Goal: Task Accomplishment & Management: Complete application form

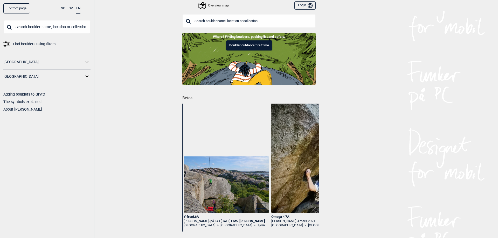
click at [225, 20] on input "text" at bounding box center [248, 20] width 133 height 13
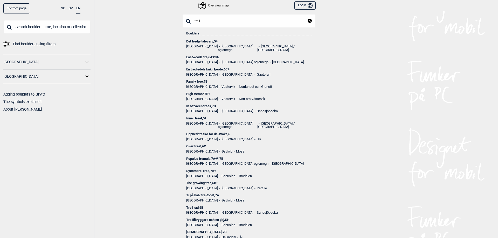
click at [220, 25] on input "tre i" at bounding box center [248, 20] width 133 height 13
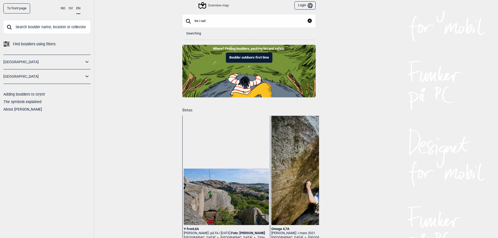
click at [232, 23] on input "tre i rad" at bounding box center [248, 20] width 133 height 13
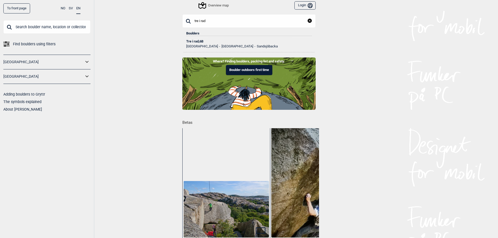
type input "tre i rad"
click at [199, 41] on div "Tre i rad , 6B" at bounding box center [248, 42] width 125 height 4
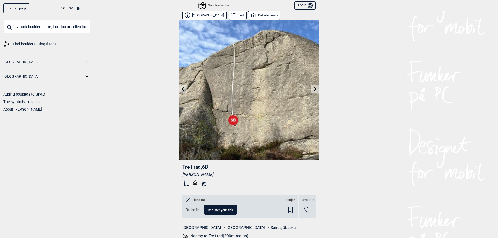
click at [313, 89] on icon at bounding box center [315, 89] width 4 height 4
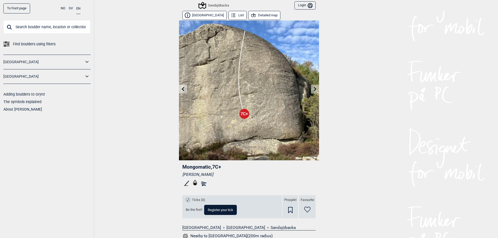
click at [182, 88] on icon at bounding box center [183, 89] width 3 height 4
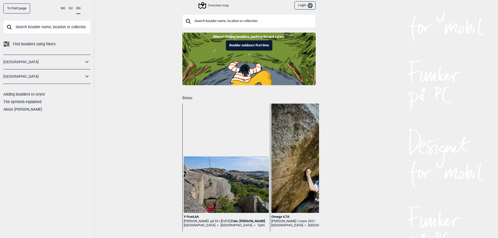
drag, startPoint x: 142, startPoint y: 32, endPoint x: 136, endPoint y: 0, distance: 32.7
click at [141, 32] on div "To front page NO SV EN Find boulders using filters [GEOGRAPHIC_DATA] [GEOGRAPHI…" at bounding box center [249, 119] width 498 height 238
click at [338, 91] on div "To front page NO SV EN Find boulders using filters [GEOGRAPHIC_DATA] [GEOGRAPHI…" at bounding box center [249, 119] width 498 height 238
click at [205, 5] on div "Overview map" at bounding box center [214, 5] width 30 height 6
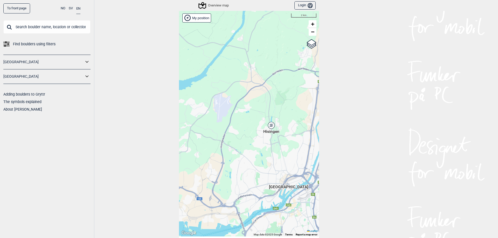
click at [271, 125] on icon at bounding box center [271, 125] width 6 height 7
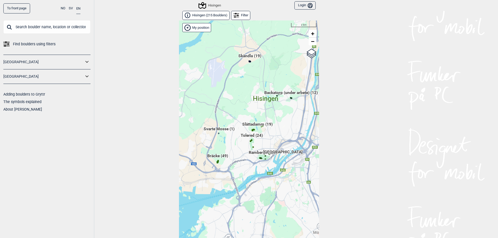
scroll to position [8, 0]
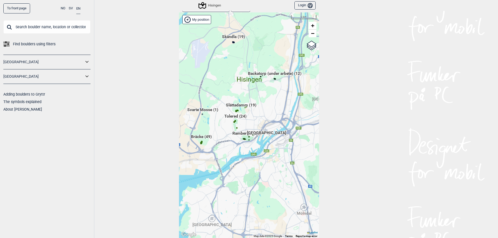
drag, startPoint x: 225, startPoint y: 147, endPoint x: 207, endPoint y: 134, distance: 22.4
click at [207, 134] on div "Hallingdal Stange Buskerud syd Oslo og omegn Follo Østfold Drammen/Asker" at bounding box center [249, 125] width 140 height 226
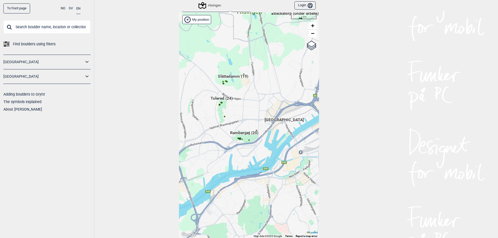
click at [241, 131] on span "Ramberget (20)" at bounding box center [244, 135] width 28 height 10
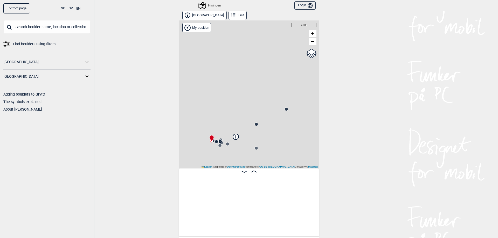
scroll to position [0, 41]
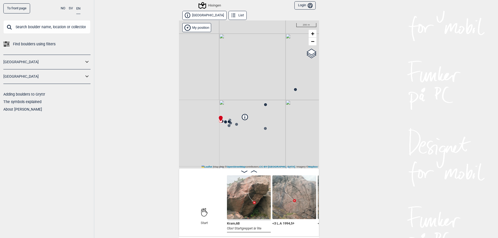
drag, startPoint x: 222, startPoint y: 110, endPoint x: 223, endPoint y: 107, distance: 3.7
click at [223, 107] on div "Hisingen My position 200 m + − OpenStreetMap Google satellite Leaflet | Map dat…" at bounding box center [249, 94] width 140 height 148
click at [201, 218] on icon at bounding box center [204, 212] width 7 height 27
click at [201, 211] on icon at bounding box center [204, 212] width 6 height 8
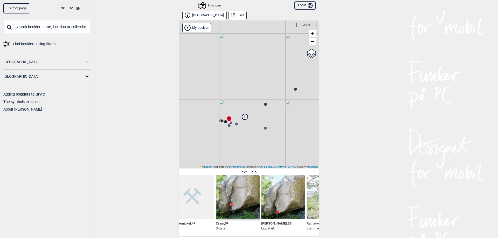
scroll to position [0, 417]
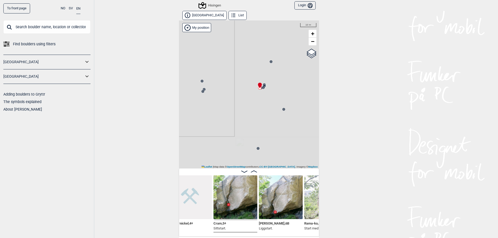
drag, startPoint x: 226, startPoint y: 120, endPoint x: 264, endPoint y: 104, distance: 41.3
click at [264, 104] on div "Hisingen My position 10 m + − OpenStreetMap Google satellite Leaflet | Map data…" at bounding box center [249, 94] width 140 height 148
click at [231, 93] on circle at bounding box center [232, 92] width 3 height 3
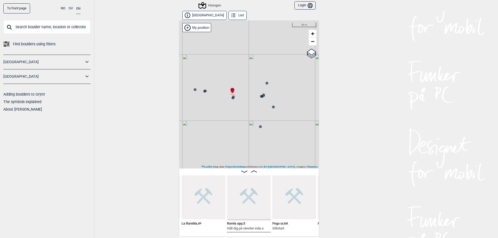
click at [24, 102] on link "The symbols explained" at bounding box center [22, 102] width 38 height 4
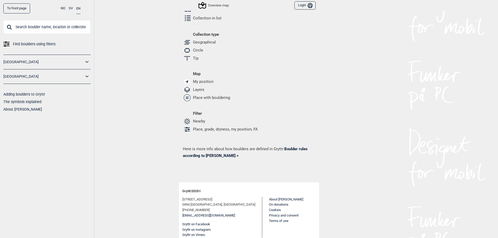
scroll to position [212, 0]
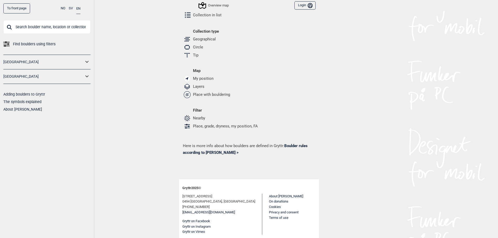
click at [302, 5] on button "Login Bruker" at bounding box center [304, 5] width 21 height 9
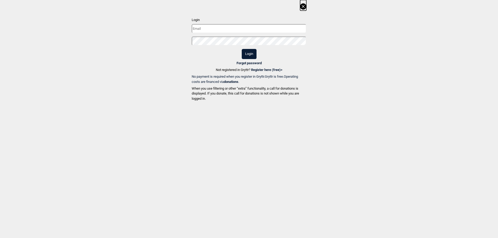
click at [262, 69] on link "Register here (free) >" at bounding box center [266, 70] width 31 height 4
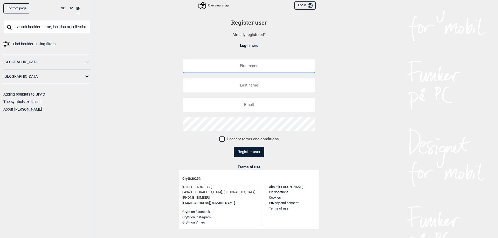
click at [253, 65] on input "text" at bounding box center [249, 66] width 132 height 14
type input "Rob"
type input "Sto"
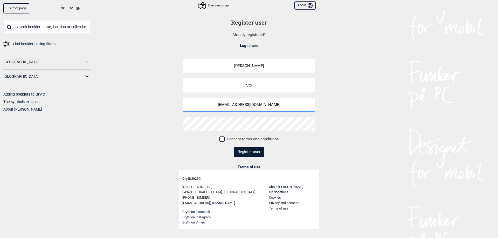
type input "robertstolpmann@gmail.com"
click at [223, 139] on span at bounding box center [221, 139] width 5 height 5
click at [223, 139] on input "I accept terms and conditions" at bounding box center [221, 138] width 3 height 3
checkbox input "true"
click at [257, 153] on button "Register user" at bounding box center [248, 152] width 31 height 10
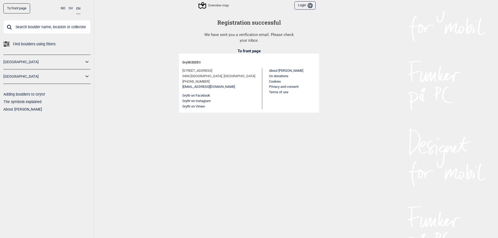
click at [269, 89] on div "Myrerveien 45d 0494 Oslo, Norway +47 905 45 346 info@gryttr.com Gryttr on Faceb…" at bounding box center [248, 88] width 133 height 41
click at [301, 7] on button "Login Bruker" at bounding box center [304, 5] width 21 height 9
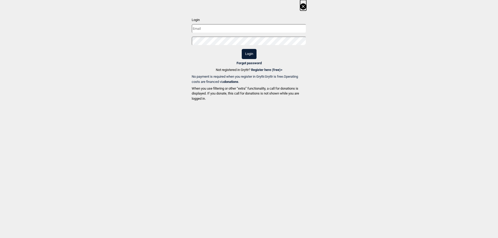
type input "robertstolpmann@gmail.com"
click at [251, 51] on button "Login" at bounding box center [249, 54] width 15 height 10
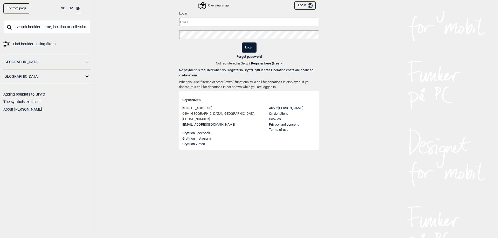
type input "[EMAIL_ADDRESS][DOMAIN_NAME]"
click at [251, 47] on button "Login" at bounding box center [249, 47] width 15 height 10
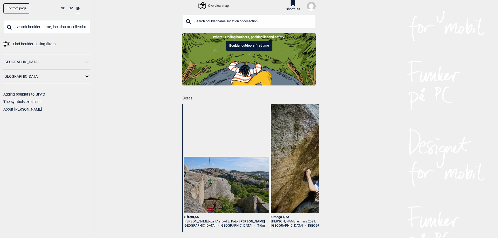
click at [291, 5] on icon at bounding box center [293, 3] width 4 height 6
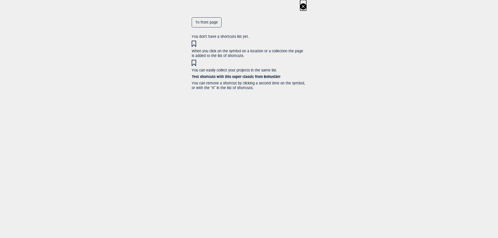
click at [306, 8] on icon at bounding box center [303, 6] width 6 height 6
